Goal: Find specific page/section: Find specific page/section

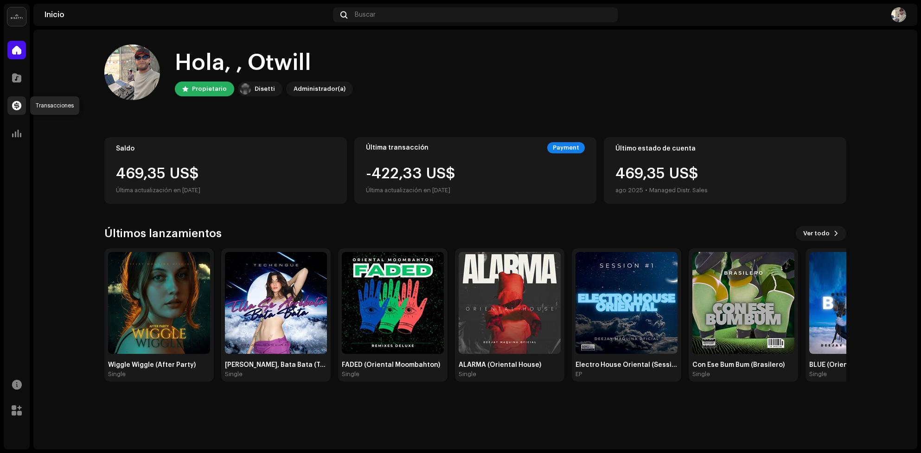
click at [14, 102] on span at bounding box center [16, 105] width 9 height 7
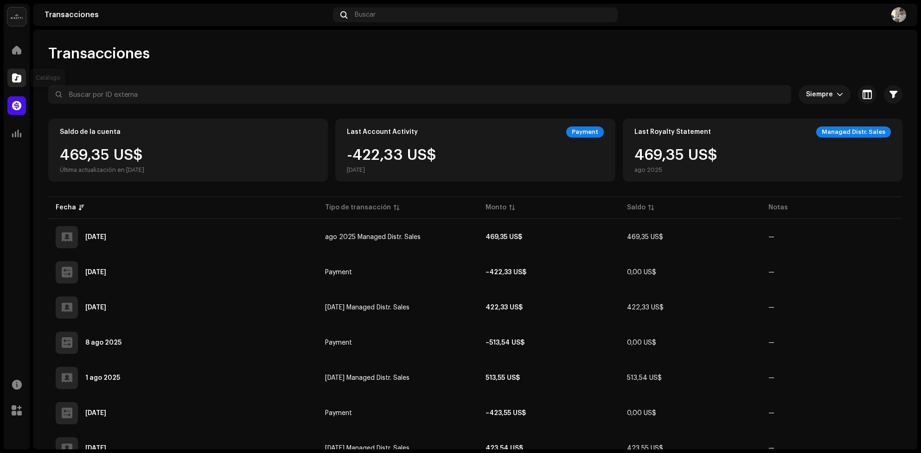
click at [13, 78] on span at bounding box center [16, 77] width 9 height 7
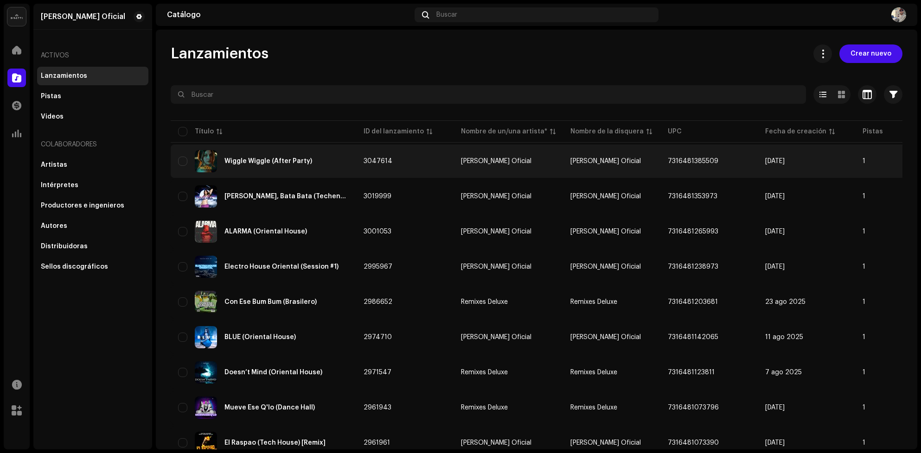
click at [205, 164] on img at bounding box center [206, 161] width 22 height 22
